Goal: Task Accomplishment & Management: Complete application form

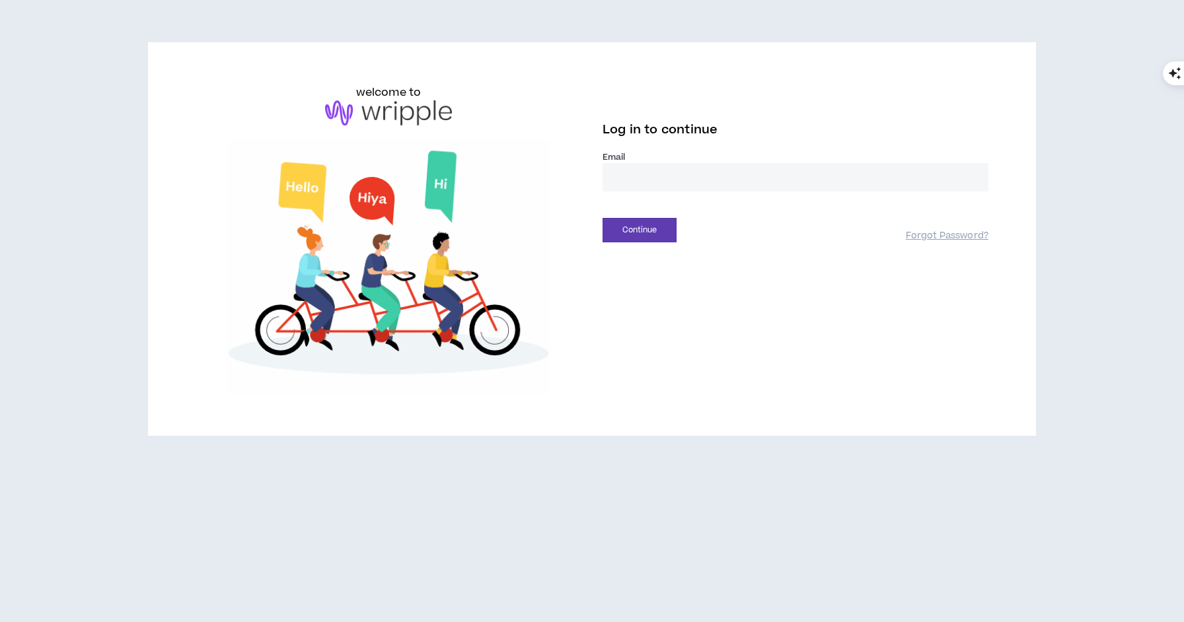
drag, startPoint x: 676, startPoint y: 176, endPoint x: 691, endPoint y: 176, distance: 15.2
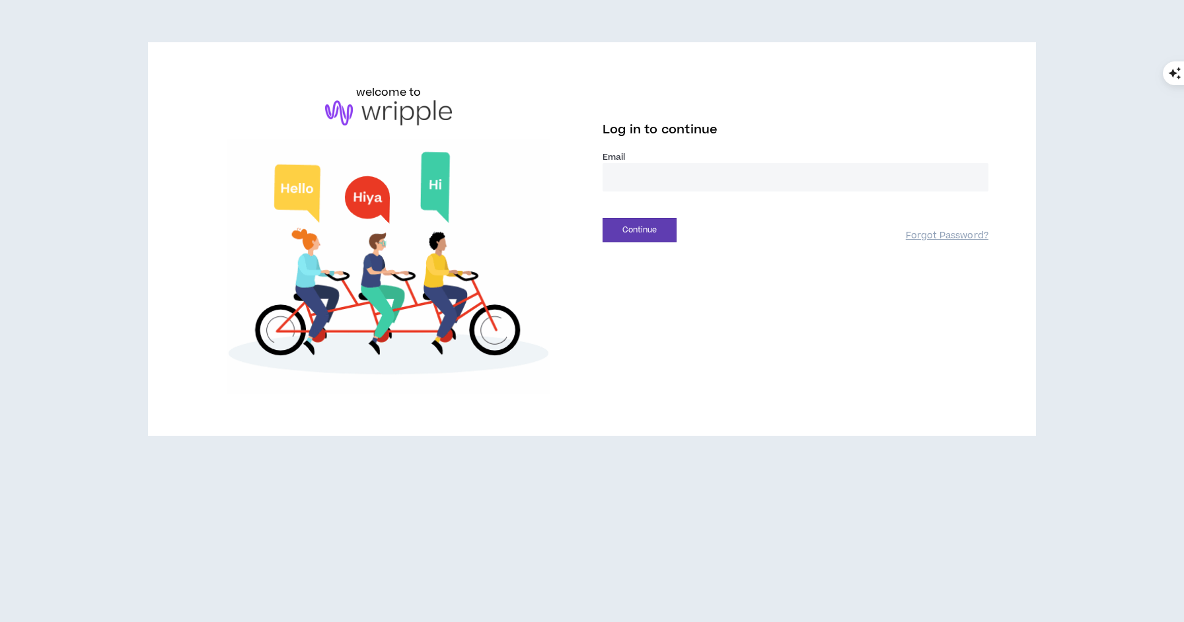
click at [689, 176] on input "email" at bounding box center [796, 177] width 386 height 28
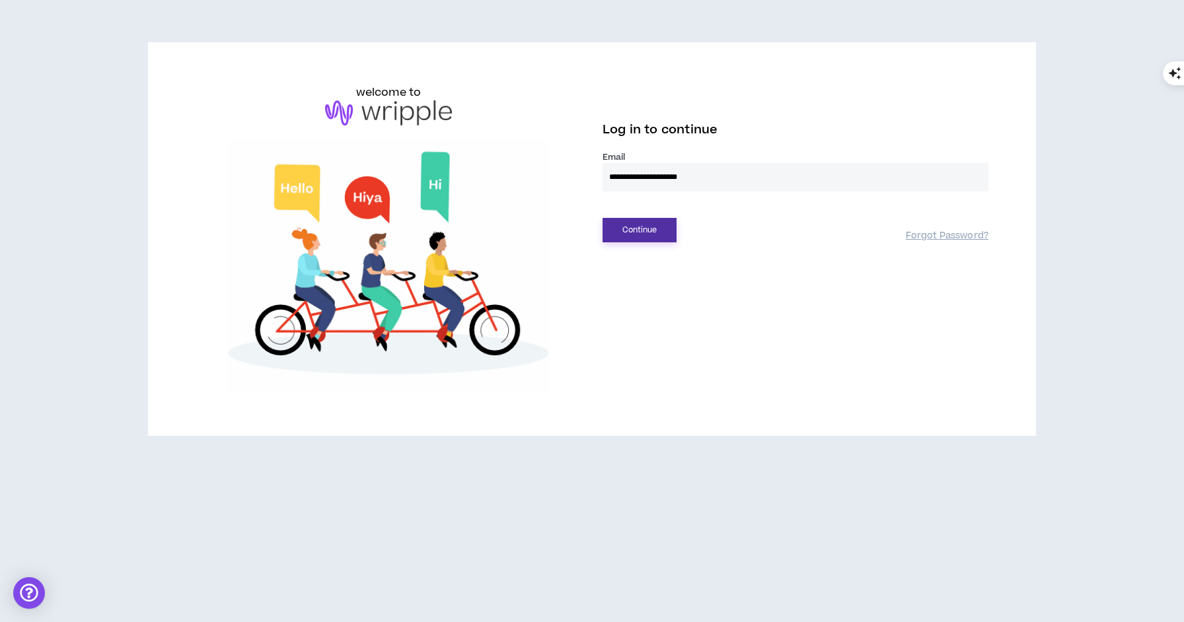
type input "**********"
click at [653, 237] on button "Continue" at bounding box center [640, 230] width 74 height 24
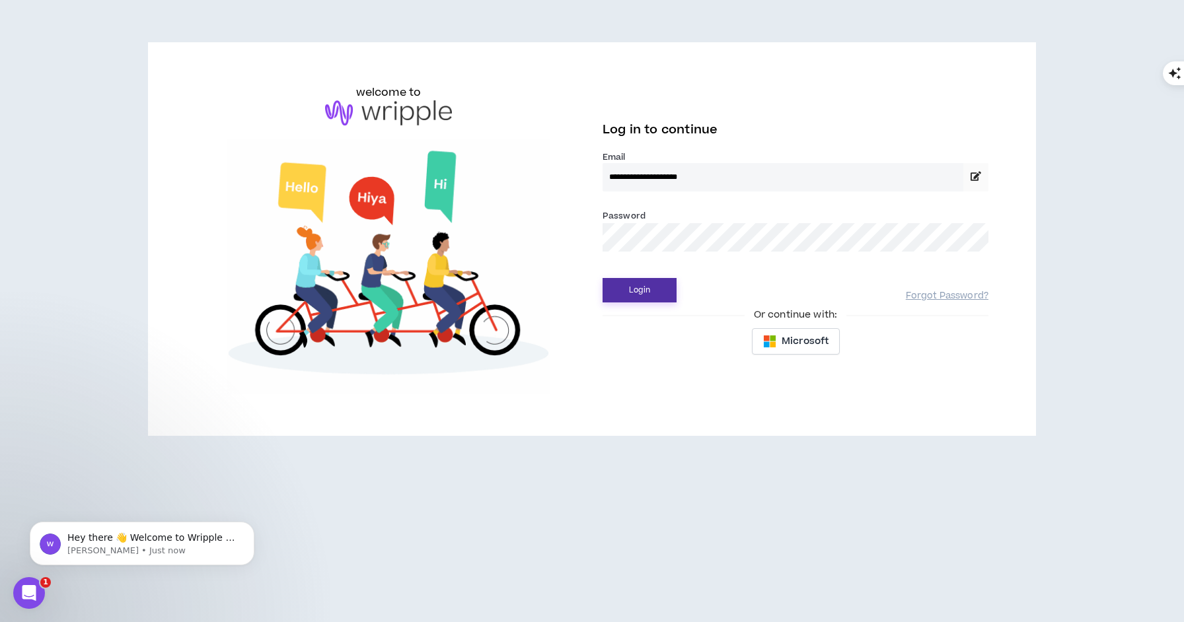
click at [632, 293] on button "Login" at bounding box center [640, 290] width 74 height 24
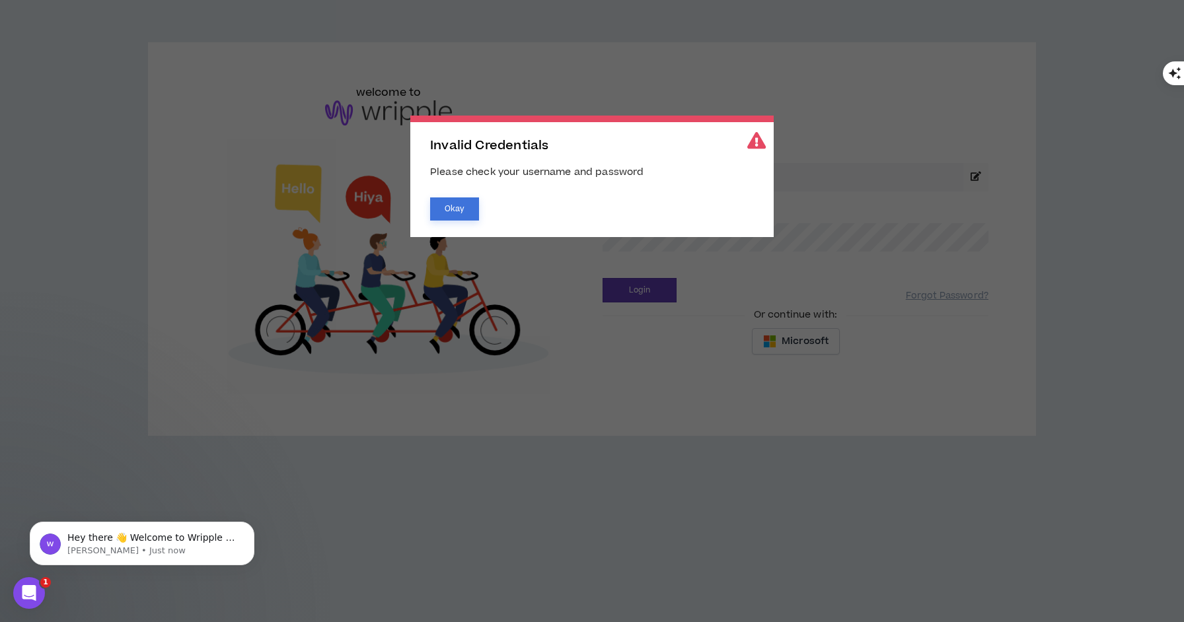
click at [451, 211] on button "Okay" at bounding box center [454, 209] width 49 height 23
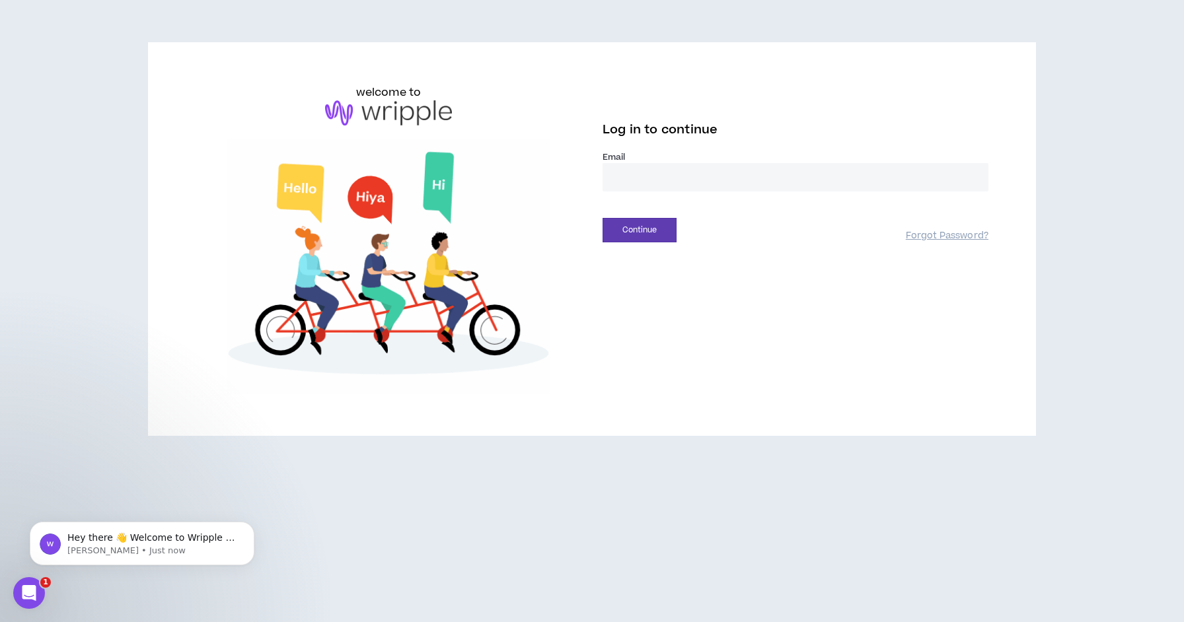
click at [698, 172] on input "email" at bounding box center [796, 177] width 386 height 28
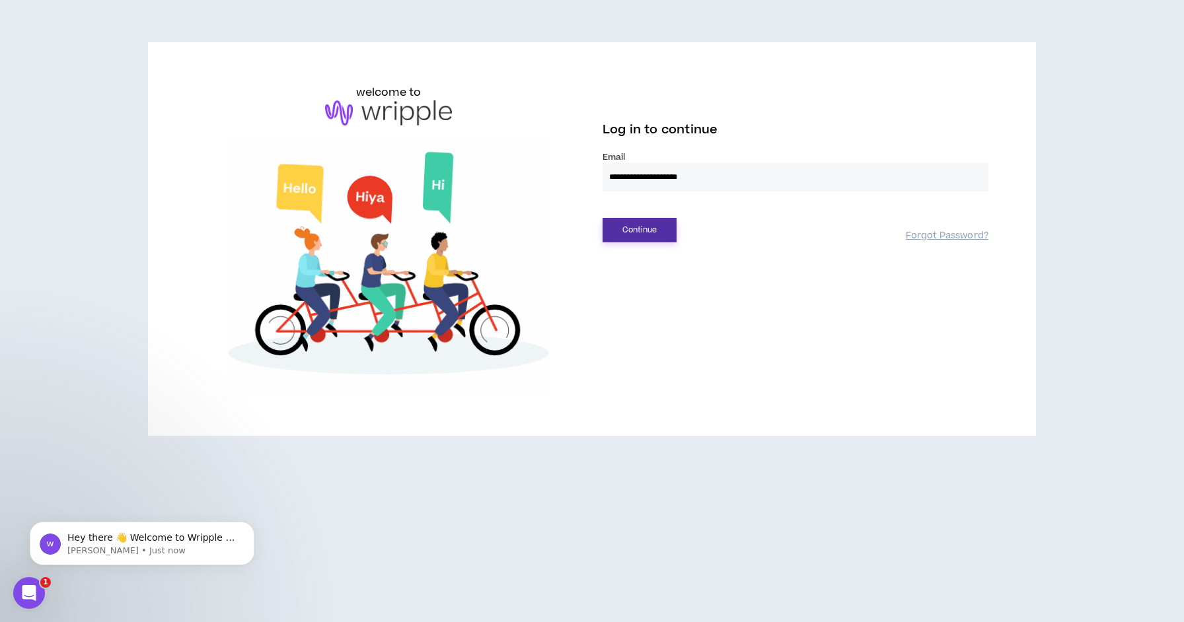
type input "**********"
click at [640, 227] on button "Continue" at bounding box center [640, 230] width 74 height 24
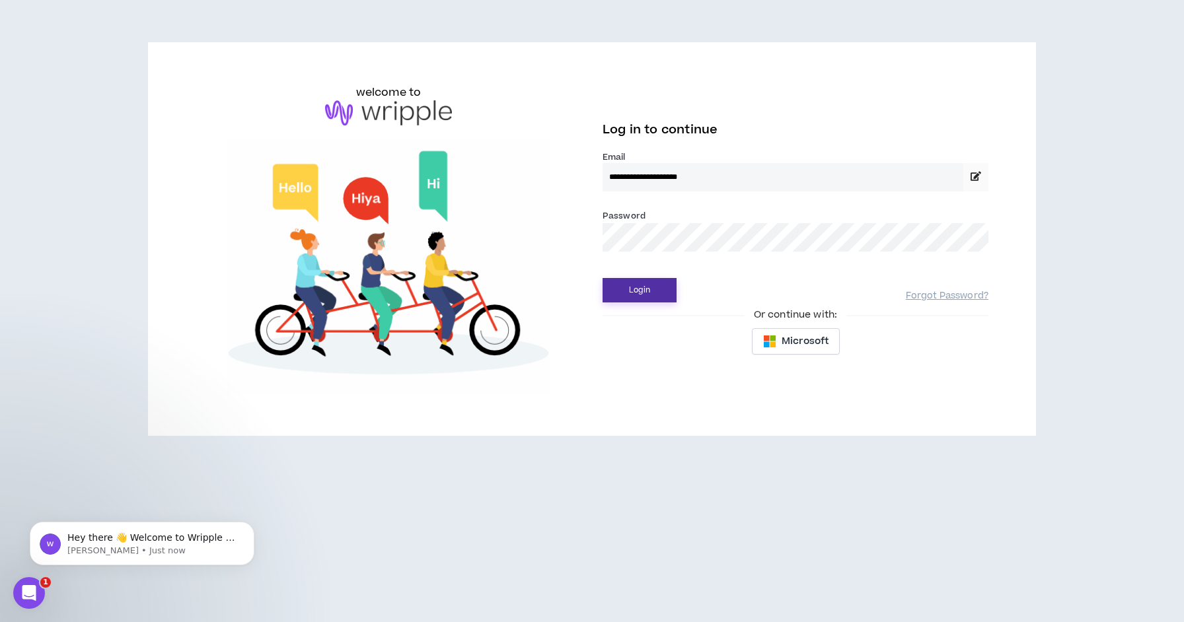
click at [646, 295] on button "Login" at bounding box center [640, 290] width 74 height 24
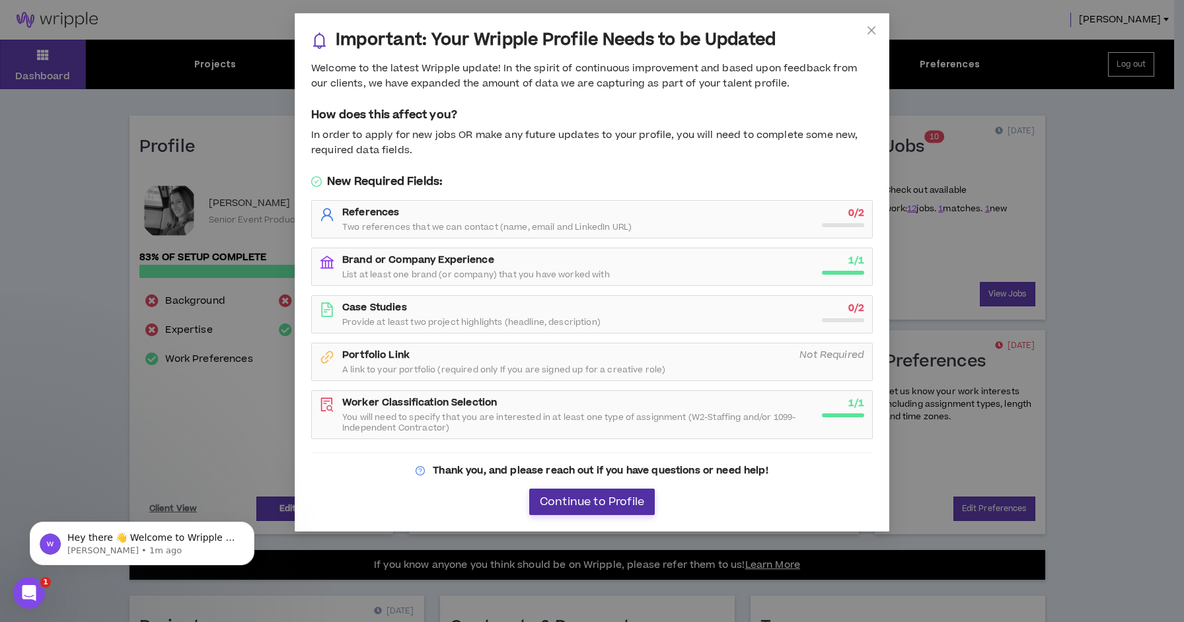
click at [581, 506] on span "Continue to Profile" at bounding box center [592, 502] width 104 height 13
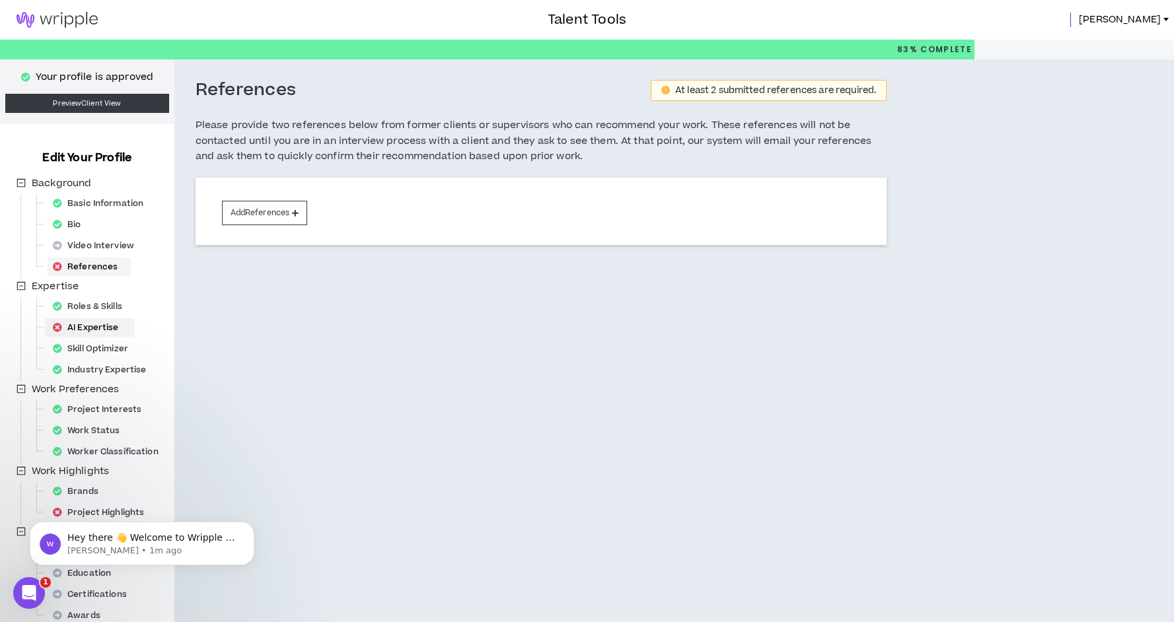
click at [100, 329] on div "AI Expertise" at bounding box center [90, 328] width 85 height 19
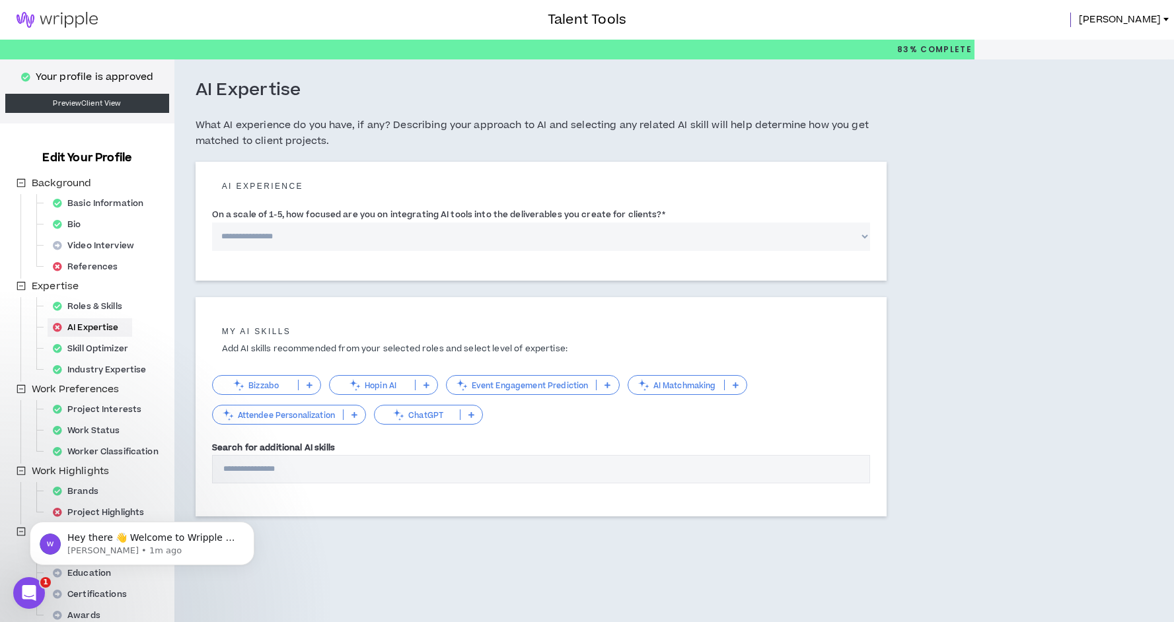
click at [278, 240] on select "**********" at bounding box center [541, 237] width 659 height 28
select select "*"
click at [212, 223] on select "**********" at bounding box center [541, 237] width 659 height 28
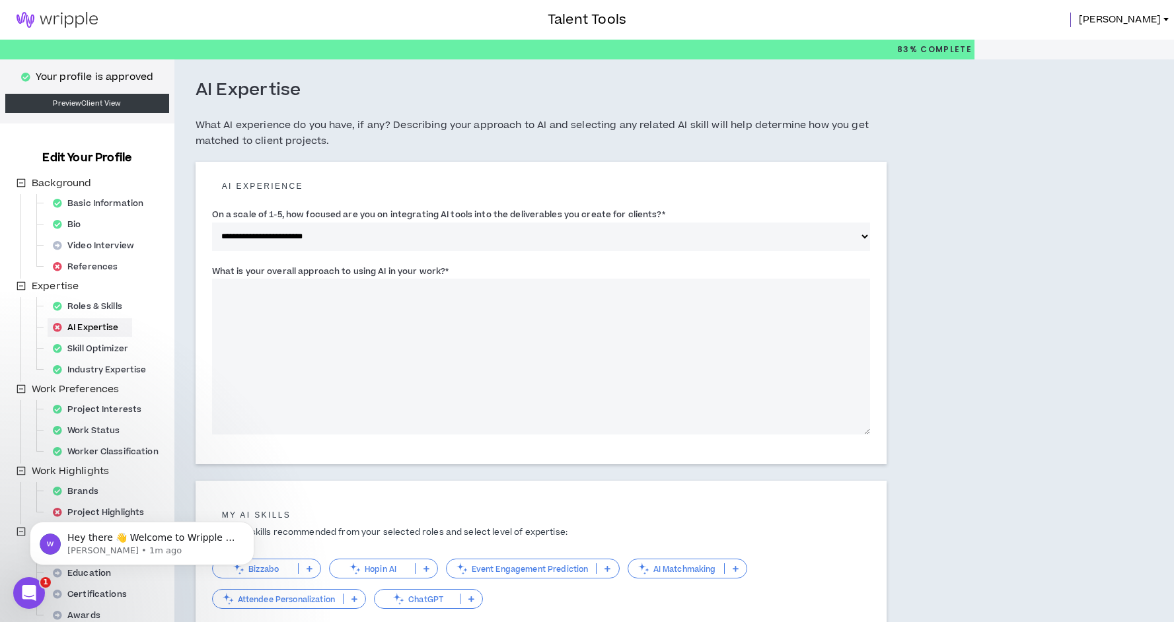
click at [330, 318] on textarea "What is your overall approach to using AI in your work? *" at bounding box center [541, 357] width 659 height 156
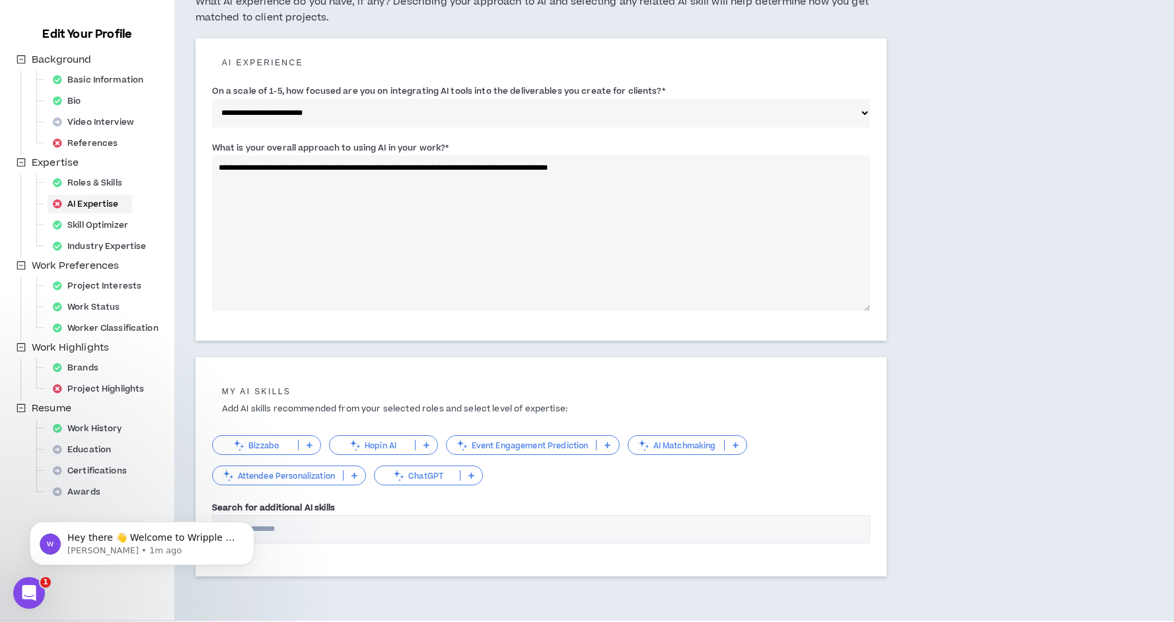
scroll to position [174, 0]
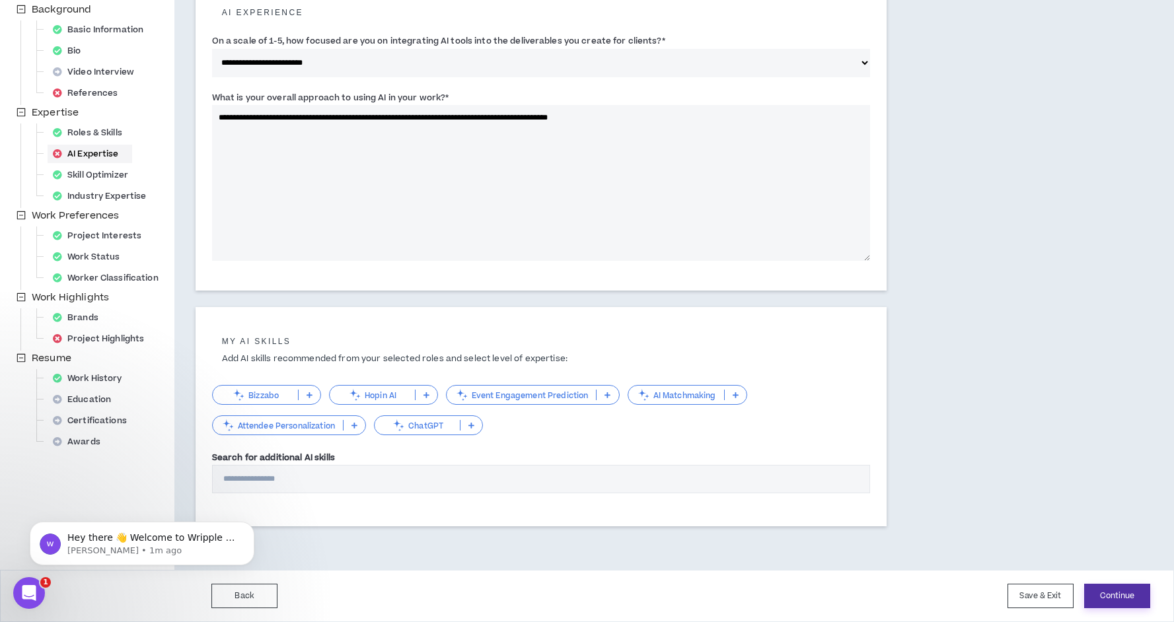
type textarea "**********"
click at [1115, 594] on button "Continue" at bounding box center [1117, 596] width 66 height 24
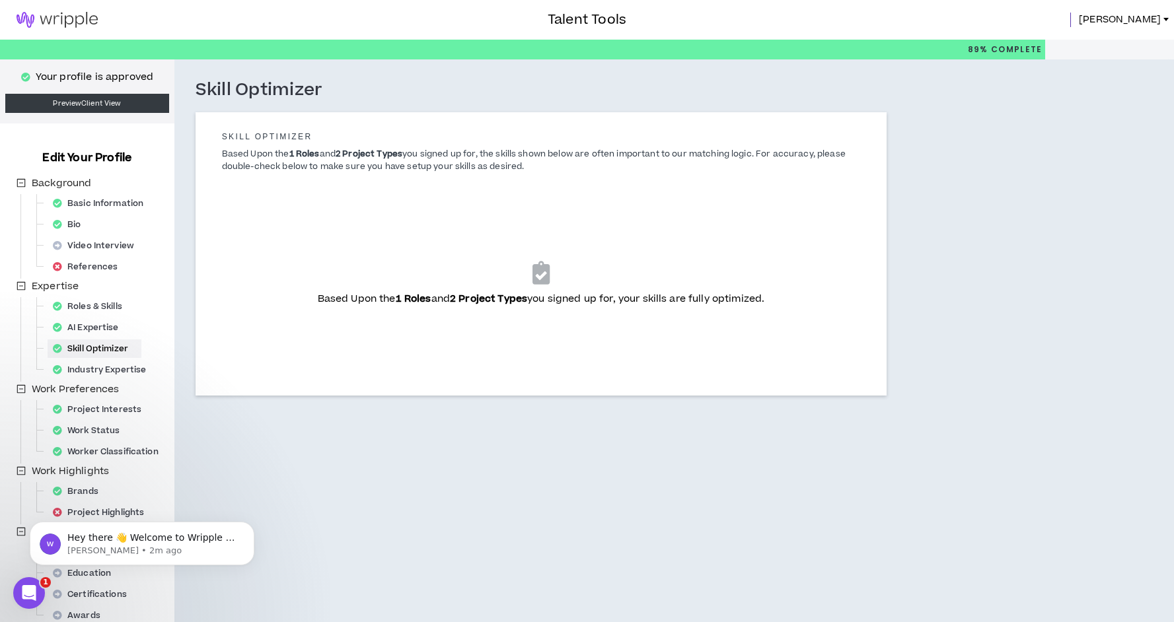
click at [70, 19] on img at bounding box center [57, 20] width 114 height 16
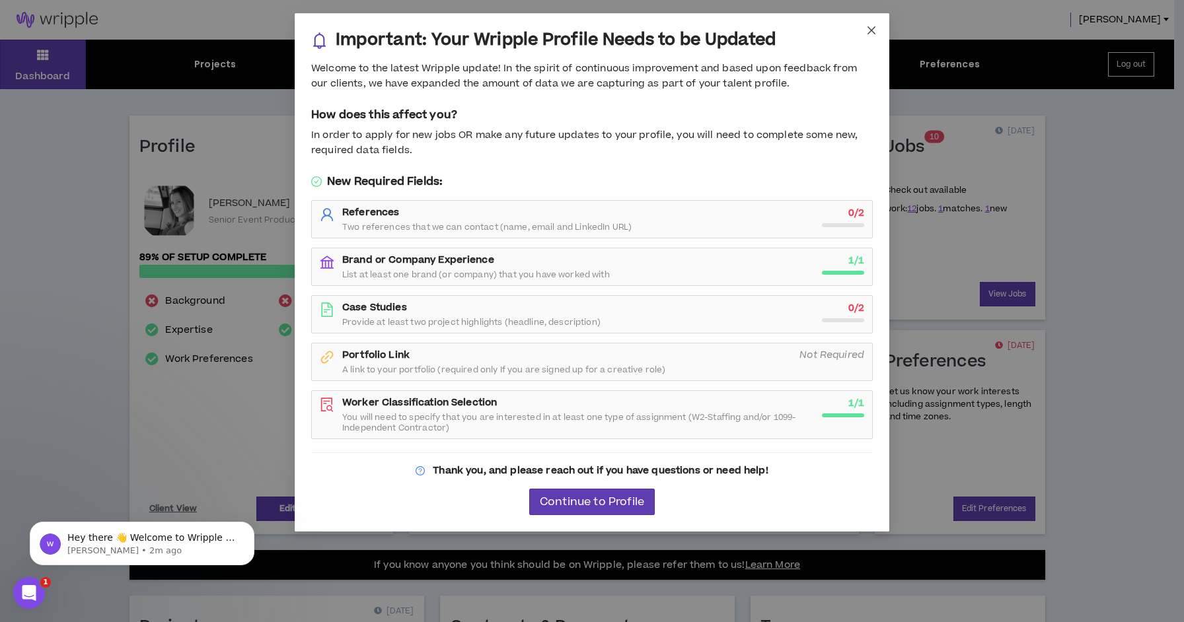
click at [867, 32] on icon "close" at bounding box center [871, 30] width 11 height 11
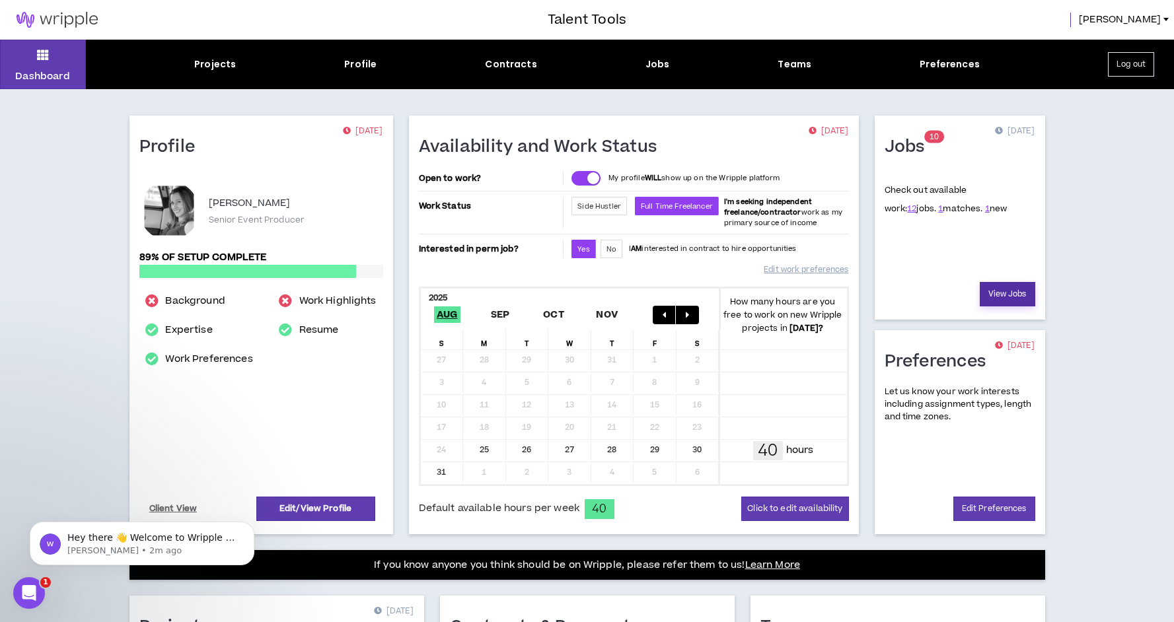
click at [1000, 293] on link "View Jobs" at bounding box center [1008, 294] width 56 height 24
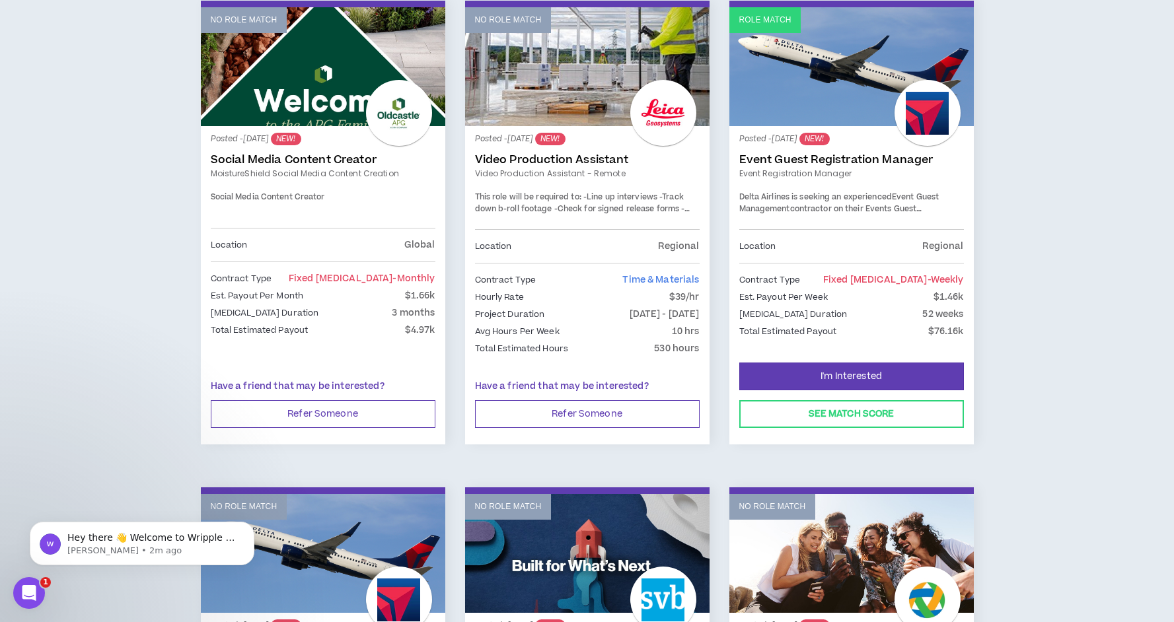
scroll to position [253, 0]
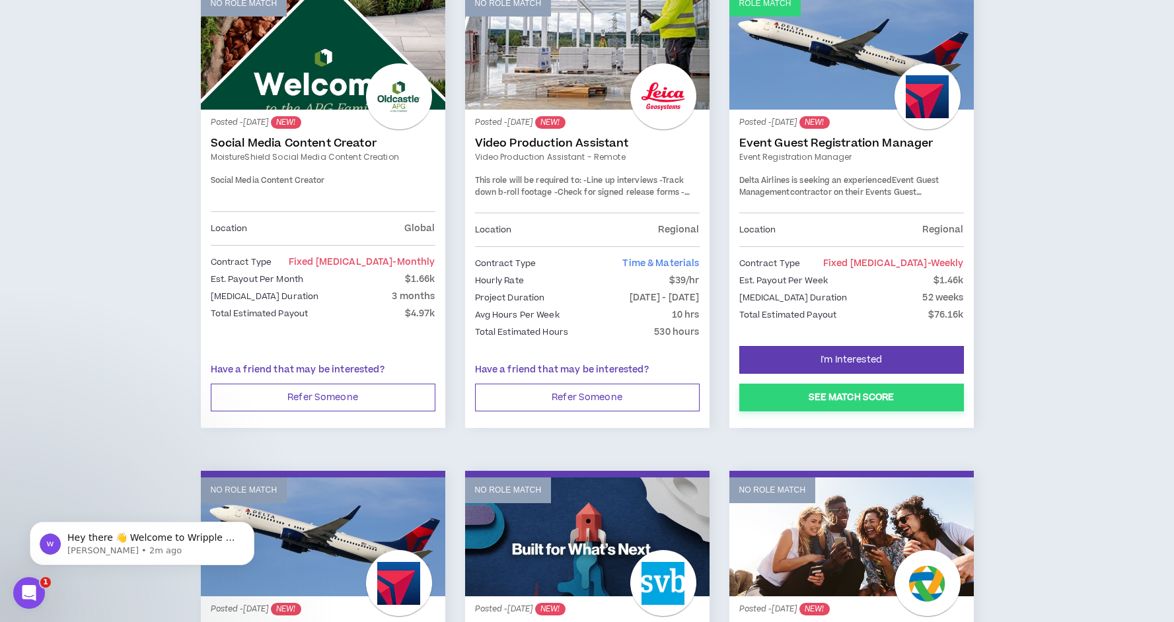
click at [862, 396] on button "See Match Score" at bounding box center [851, 398] width 225 height 28
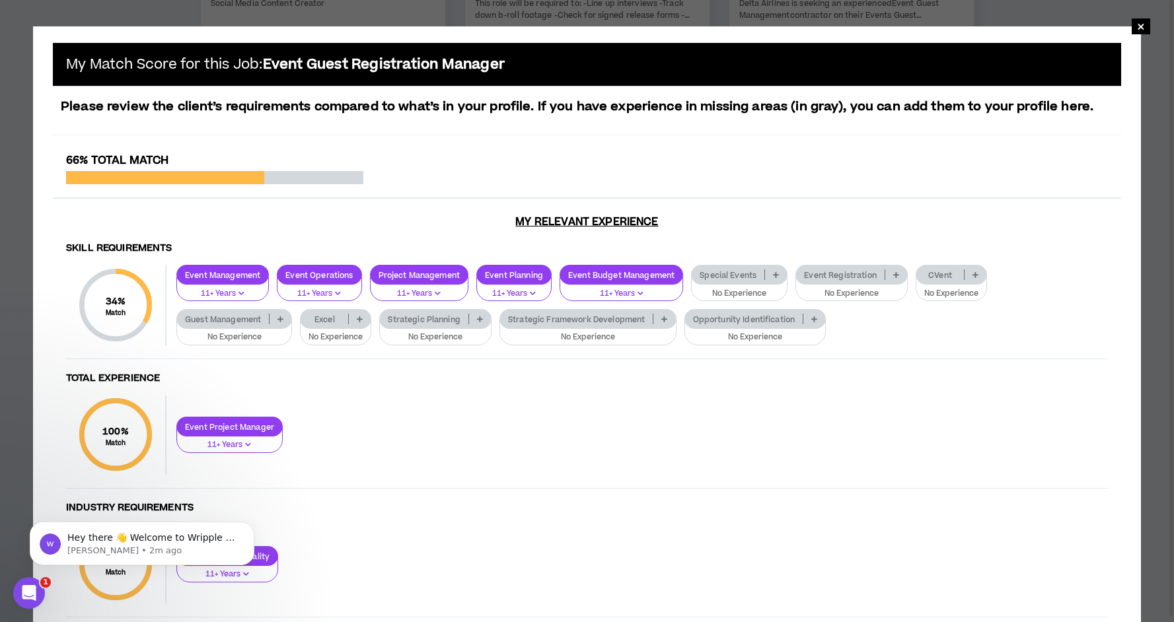
scroll to position [432, 0]
click at [657, 447] on div "Event Project Manager 11+ Years" at bounding box center [638, 435] width 942 height 36
click at [776, 274] on icon at bounding box center [776, 275] width 6 height 7
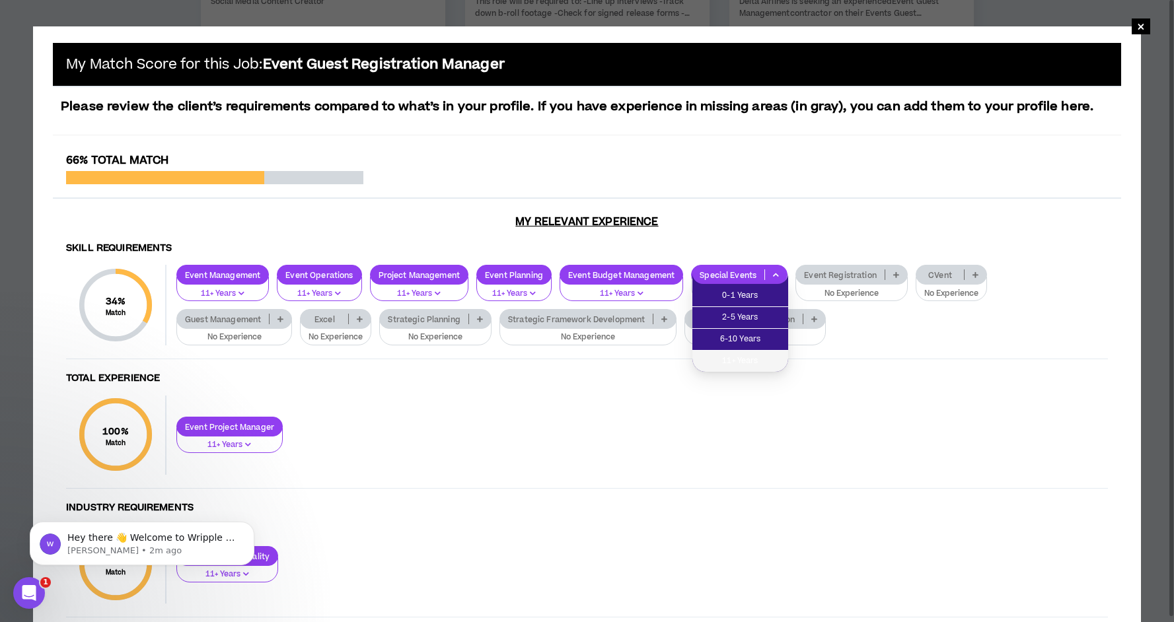
click at [766, 361] on span "11+ Years" at bounding box center [740, 361] width 80 height 15
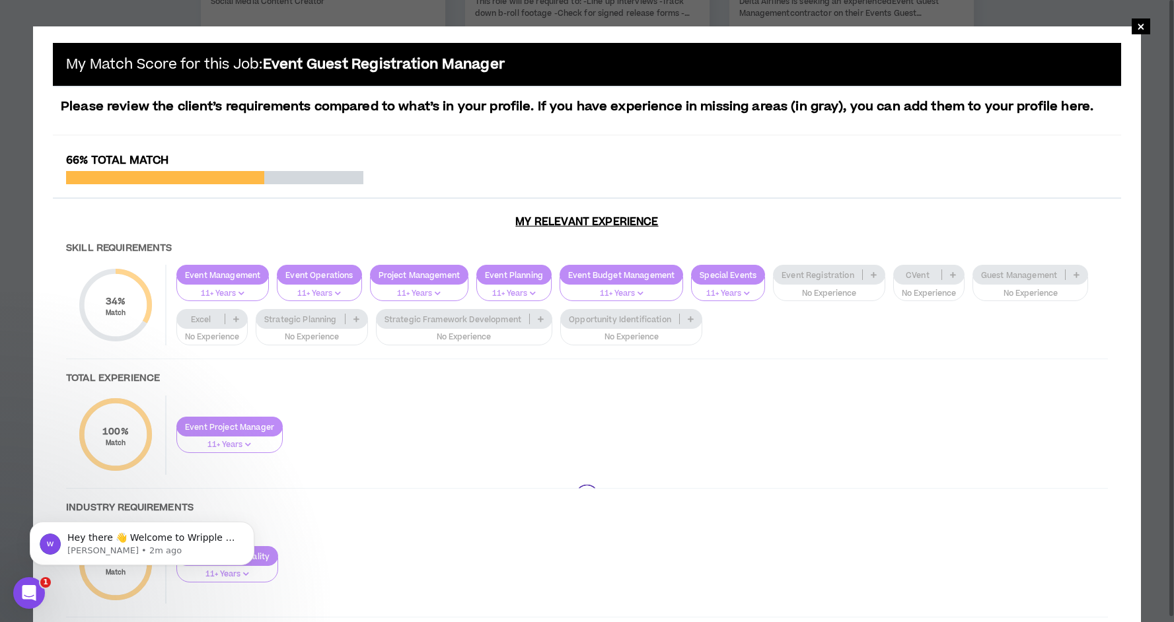
click at [872, 279] on div at bounding box center [587, 496] width 1069 height 685
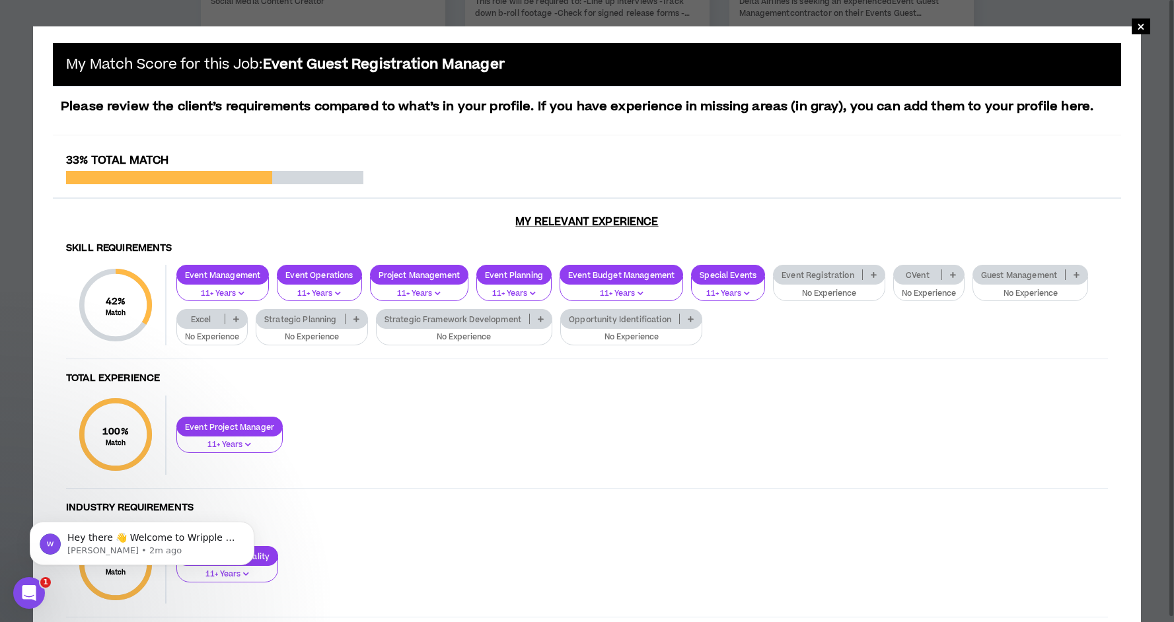
click at [869, 277] on p at bounding box center [874, 275] width 22 height 11
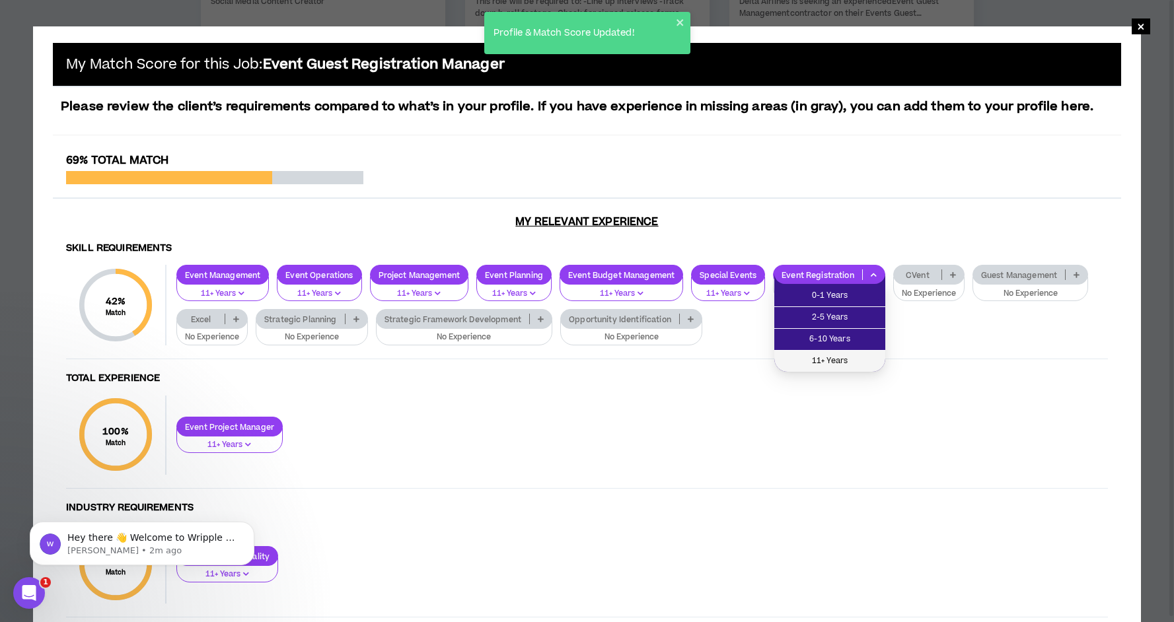
click at [861, 357] on span "11+ Years" at bounding box center [829, 361] width 95 height 15
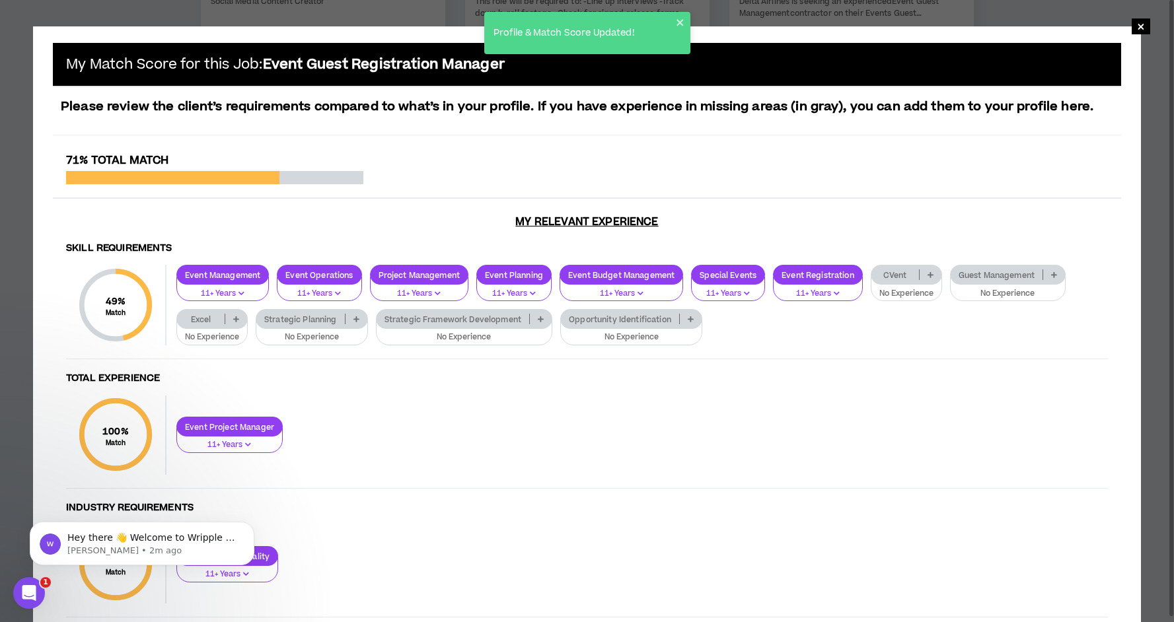
click at [1056, 272] on icon at bounding box center [1054, 275] width 6 height 7
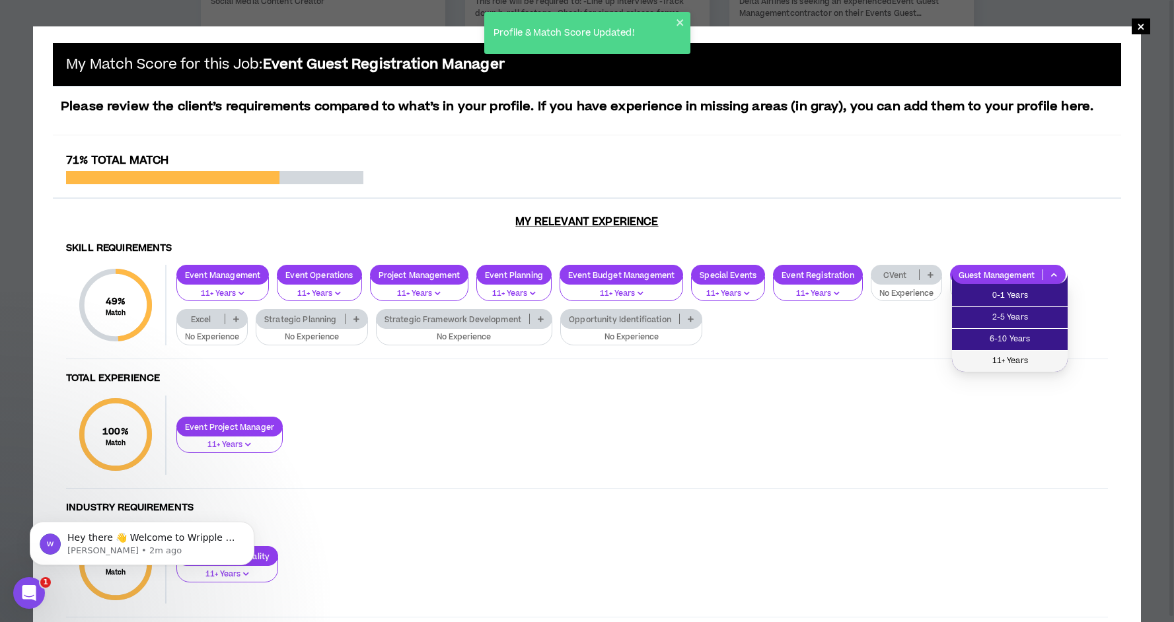
click at [1026, 361] on span "11+ Years" at bounding box center [1010, 361] width 100 height 15
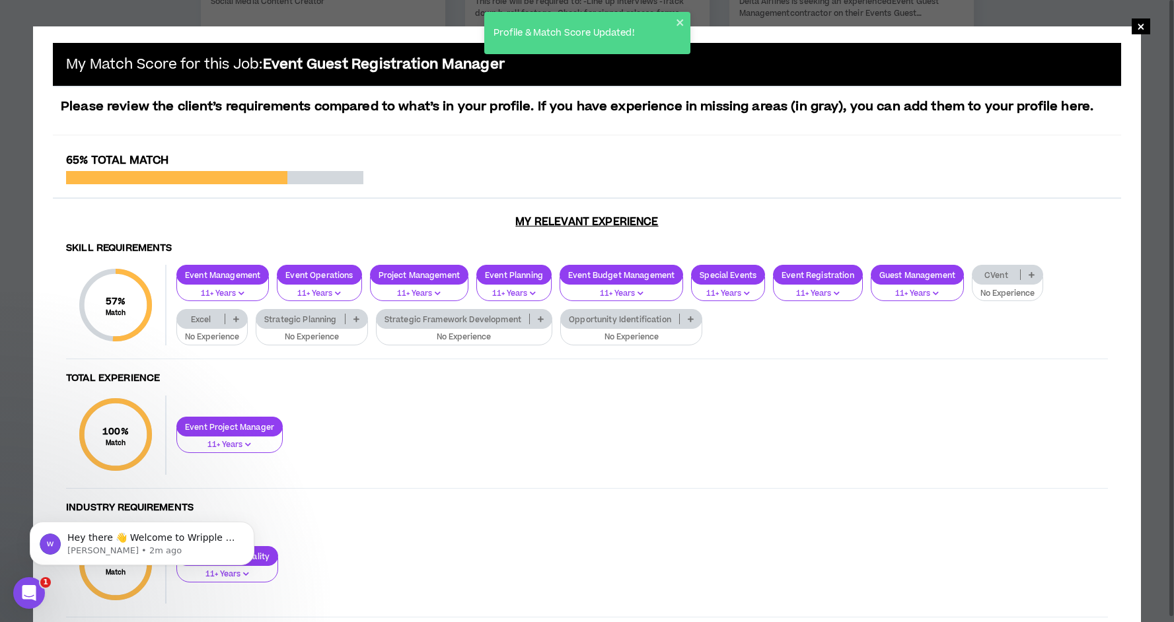
click at [238, 320] on icon at bounding box center [236, 319] width 6 height 7
click at [224, 407] on span "11+ Years" at bounding box center [213, 405] width 56 height 15
click at [361, 317] on p at bounding box center [357, 319] width 22 height 11
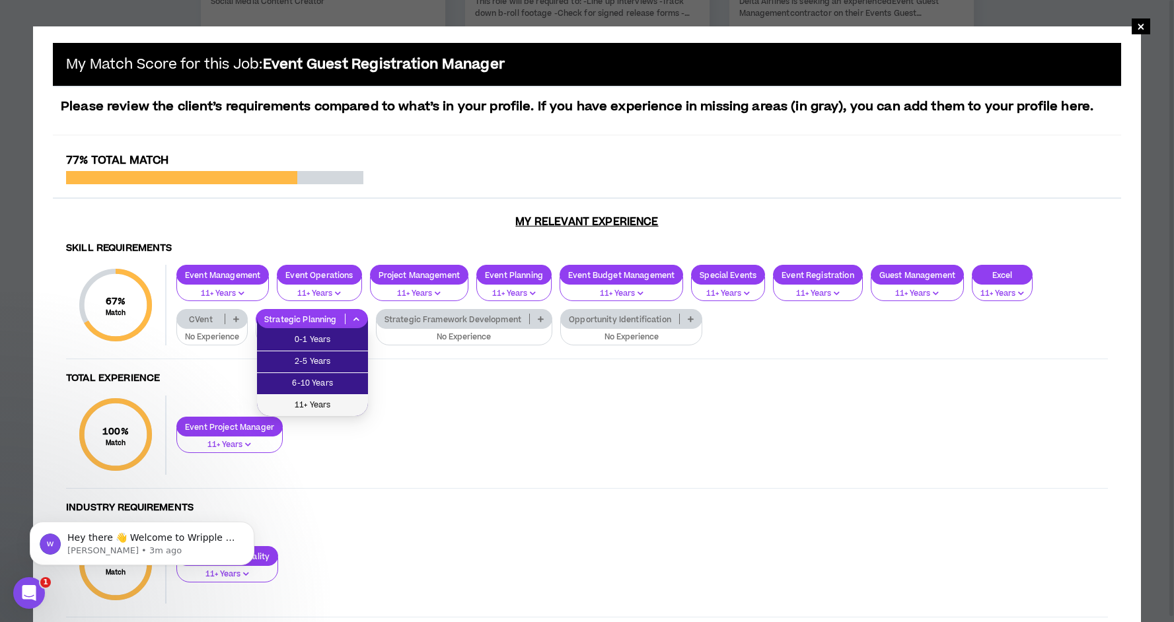
click at [332, 403] on span "11+ Years" at bounding box center [312, 405] width 95 height 15
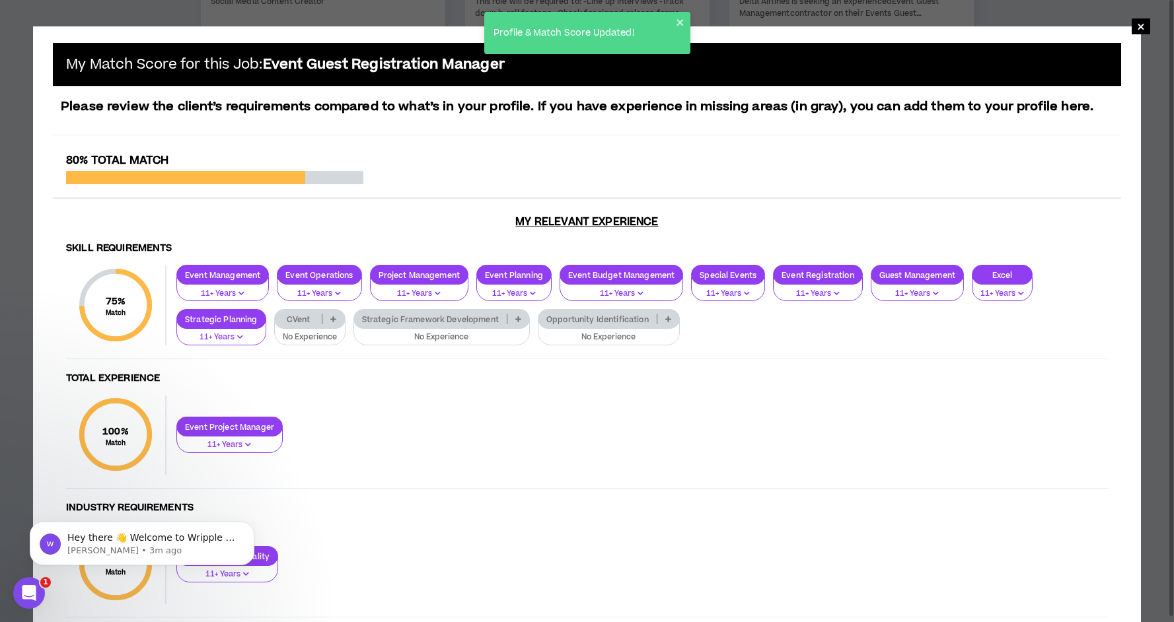
click at [673, 319] on p at bounding box center [669, 319] width 22 height 11
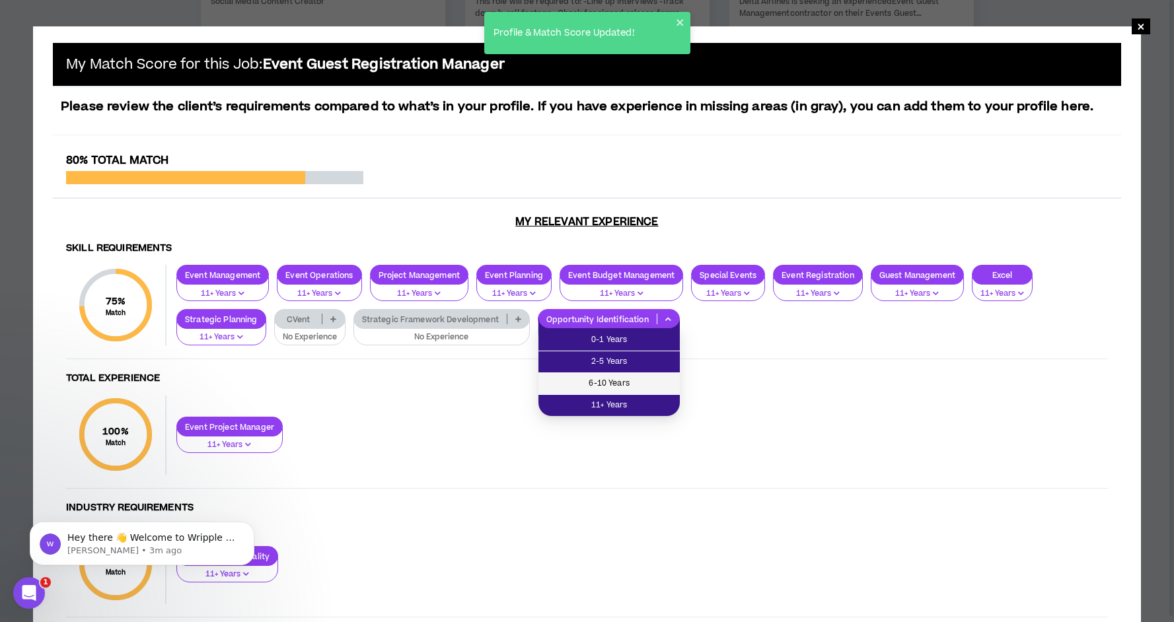
click at [646, 373] on li "6-10 Years" at bounding box center [609, 384] width 141 height 22
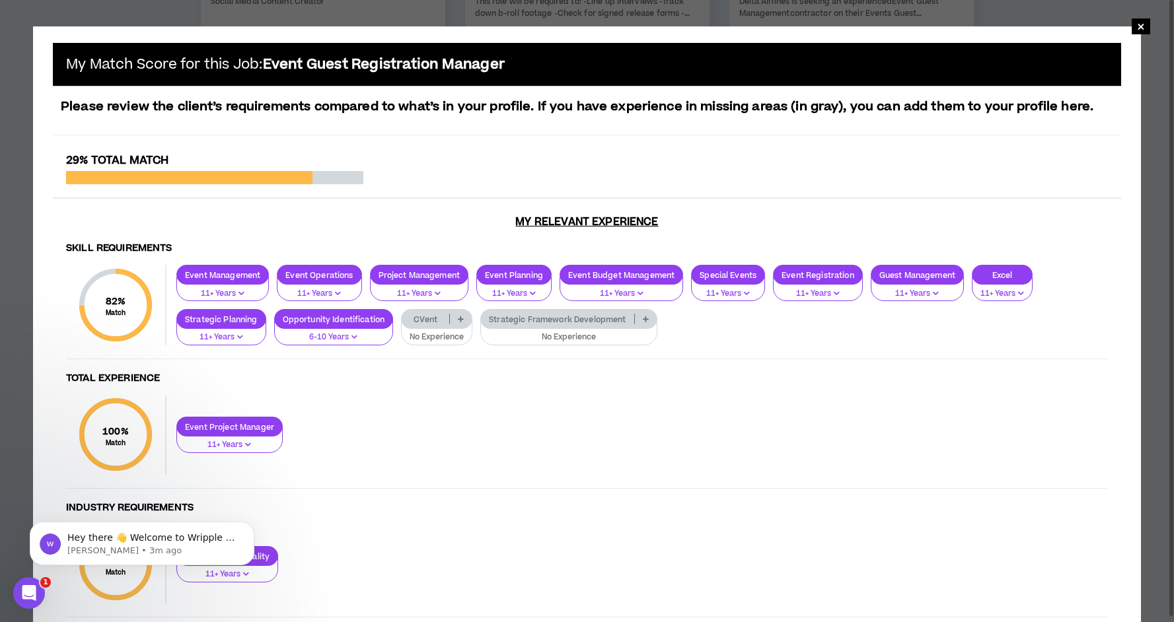
click at [464, 320] on icon at bounding box center [461, 319] width 6 height 7
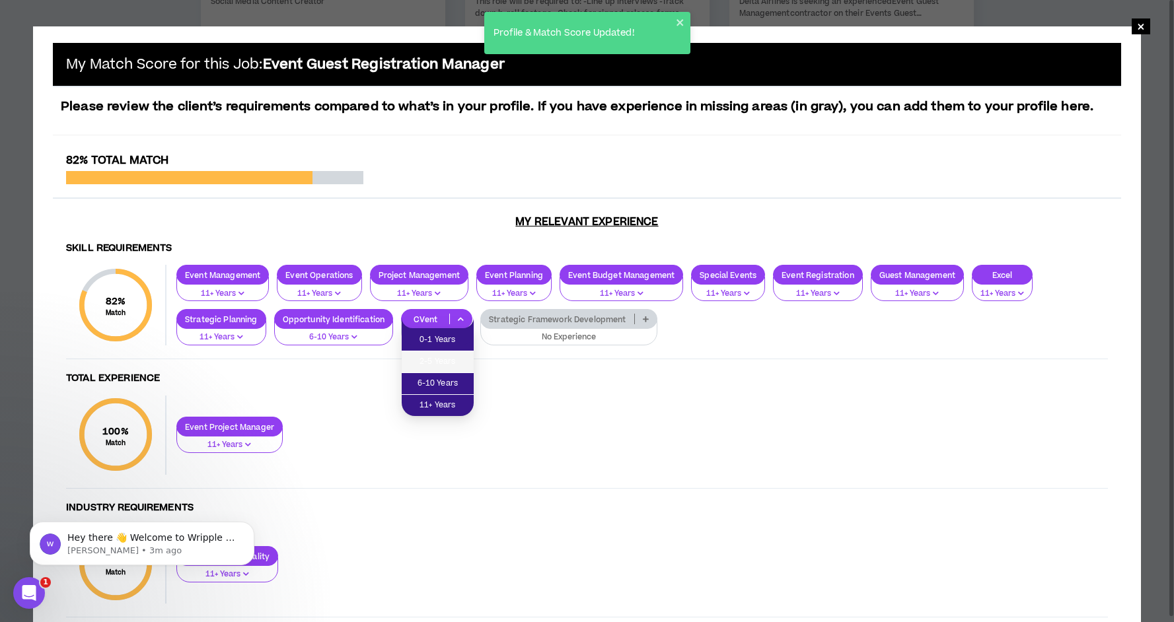
drag, startPoint x: 444, startPoint y: 363, endPoint x: 486, endPoint y: 358, distance: 41.9
click at [444, 363] on span "2-5 Years" at bounding box center [438, 362] width 56 height 15
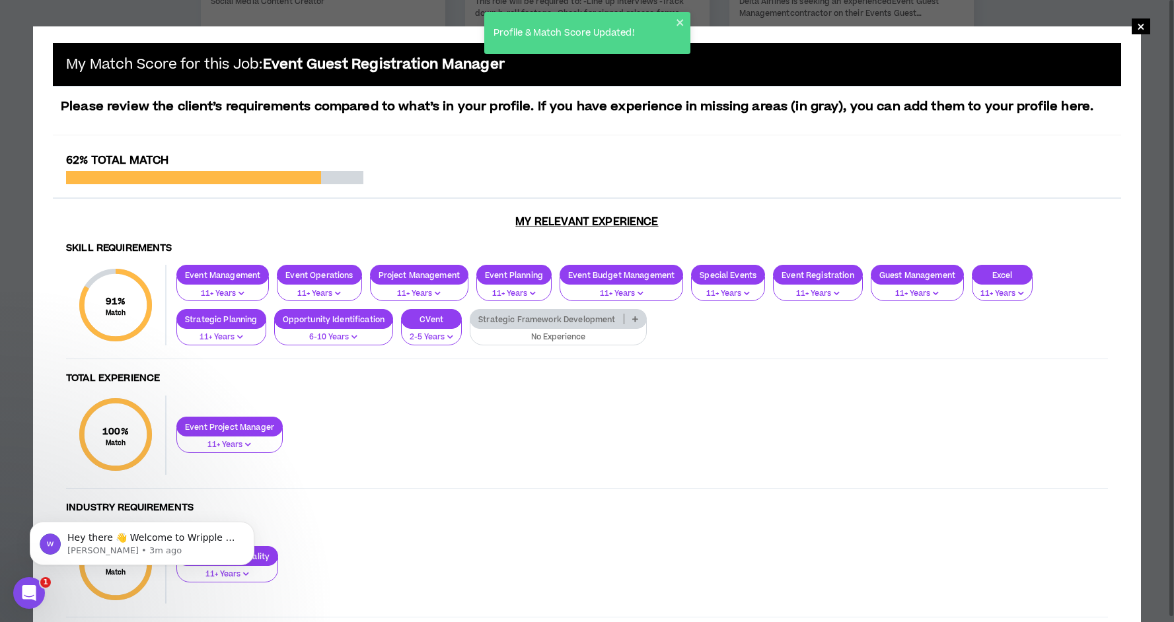
click at [625, 321] on p at bounding box center [635, 319] width 22 height 11
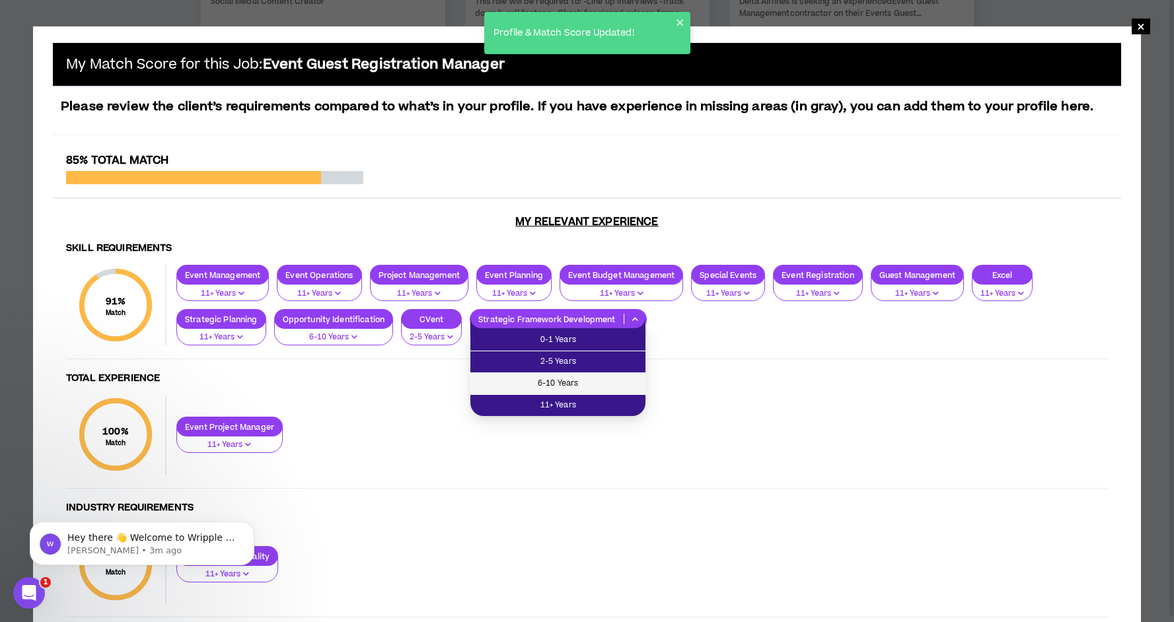
click at [611, 386] on span "6-10 Years" at bounding box center [557, 384] width 159 height 15
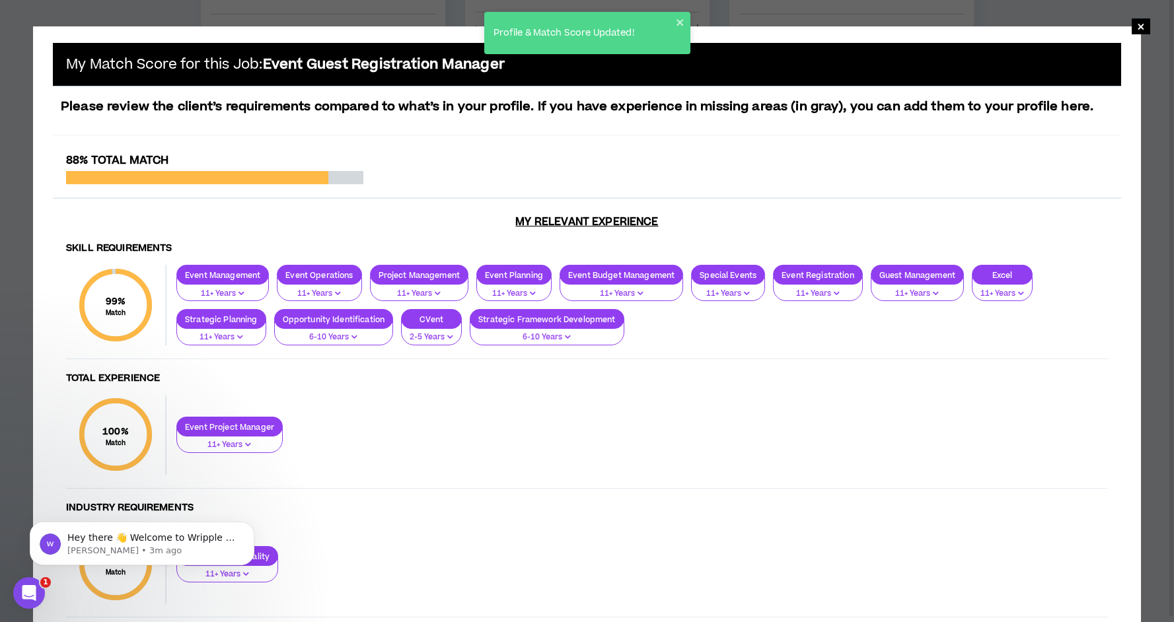
scroll to position [1457, 0]
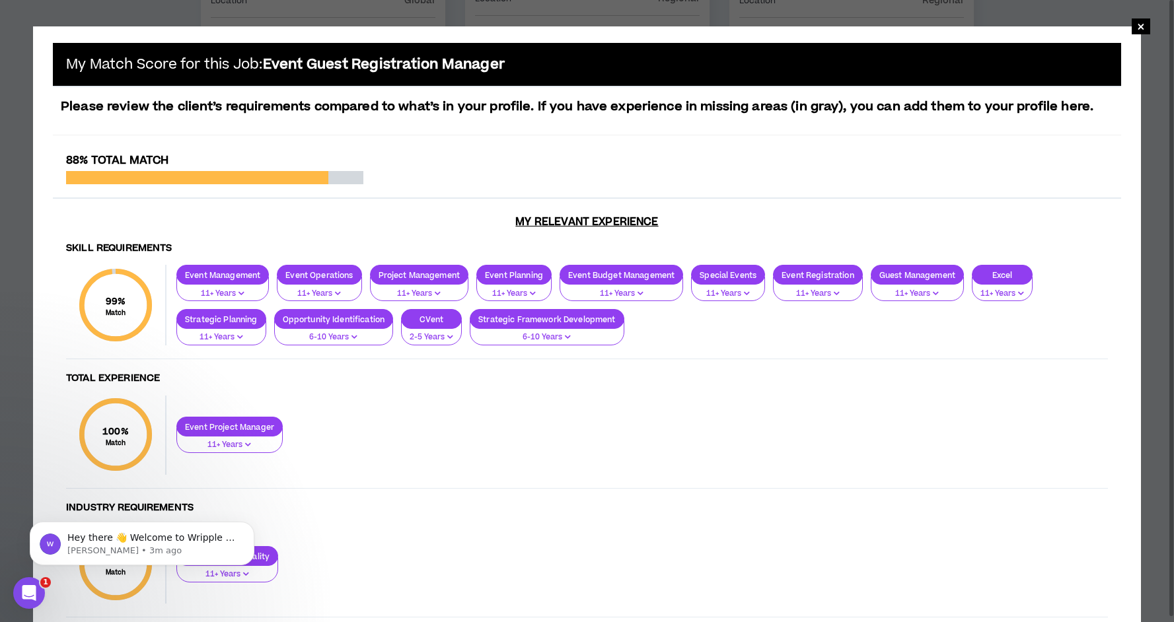
click at [1018, 404] on div "100 % Match Total Experience Event Project Manager 11+ Years" at bounding box center [587, 442] width 1042 height 93
click at [1141, 28] on span "×" at bounding box center [1141, 27] width 8 height 16
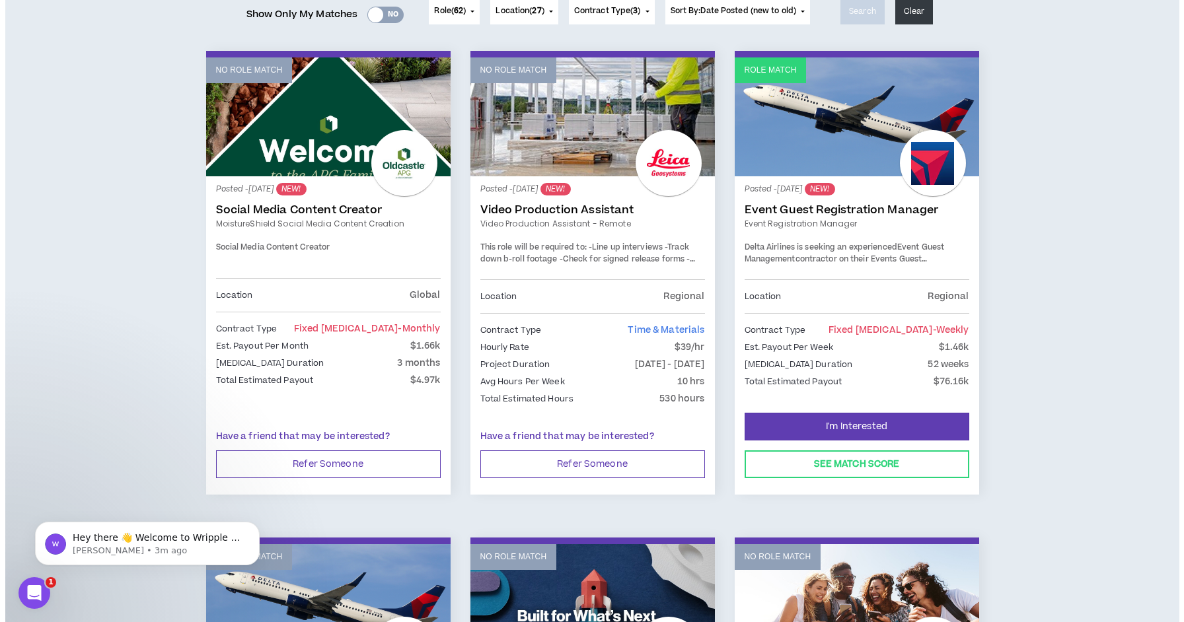
scroll to position [189, 0]
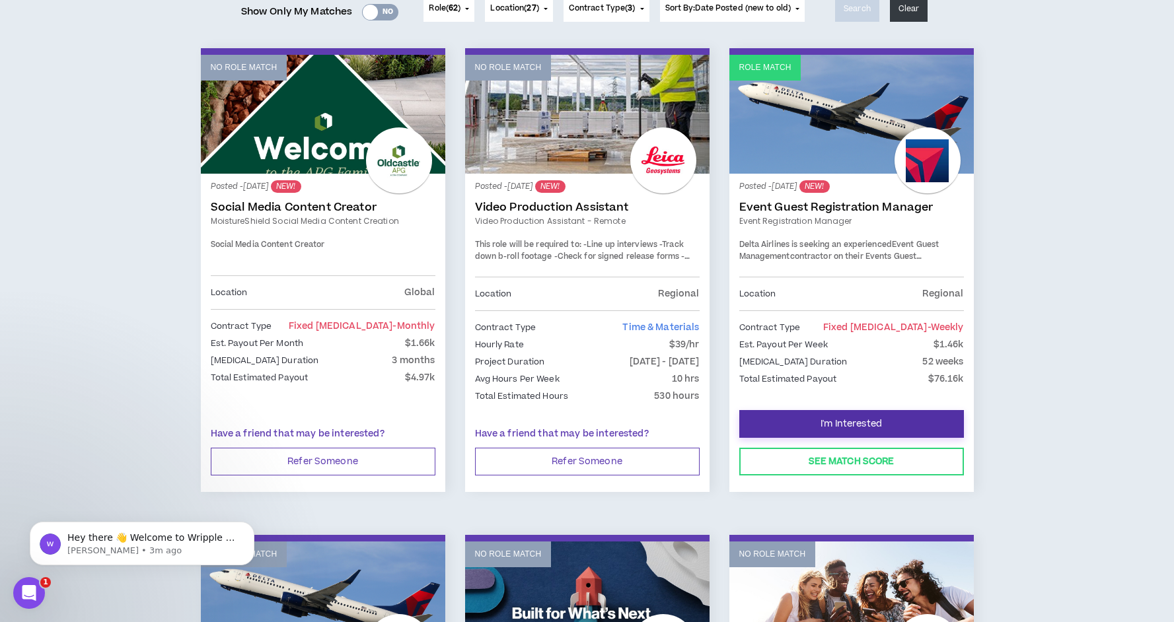
click at [821, 428] on span "I'm Interested" at bounding box center [851, 424] width 61 height 13
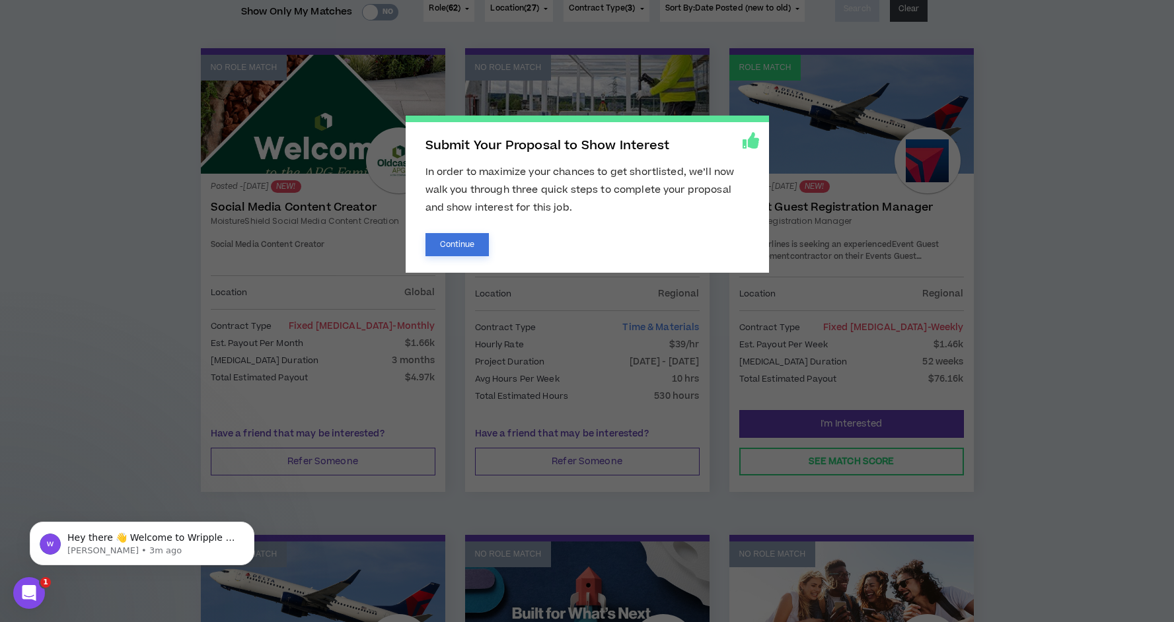
click at [458, 246] on button "Continue" at bounding box center [458, 244] width 64 height 23
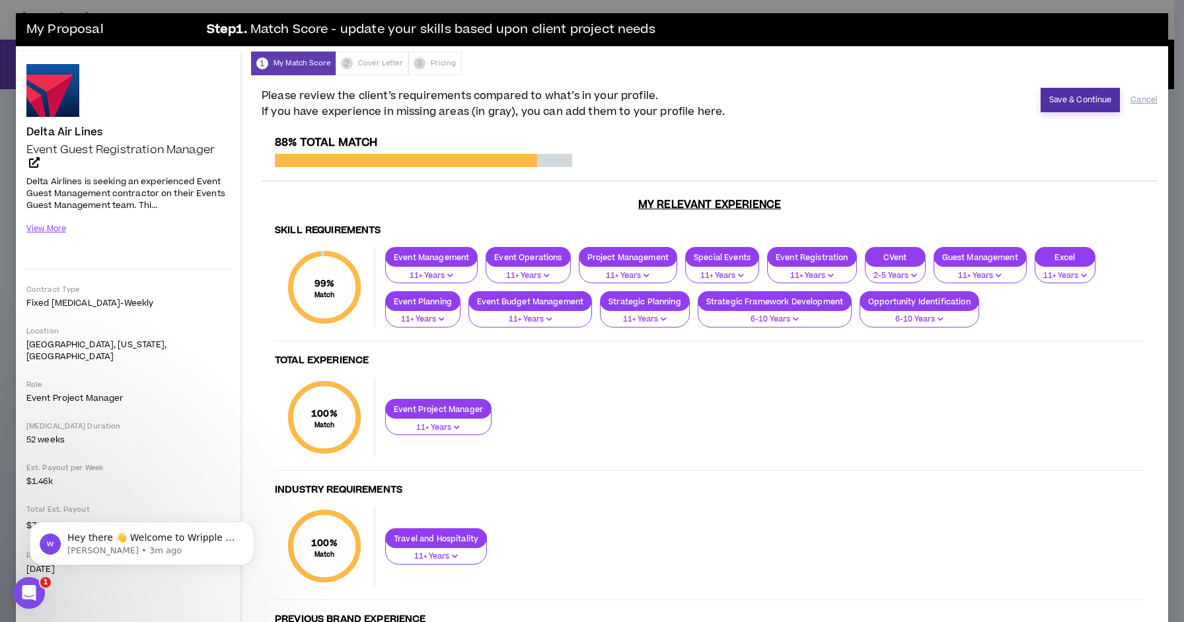
click at [1077, 98] on button "Save & Continue" at bounding box center [1081, 100] width 80 height 24
